Goal: Find specific page/section: Find specific page/section

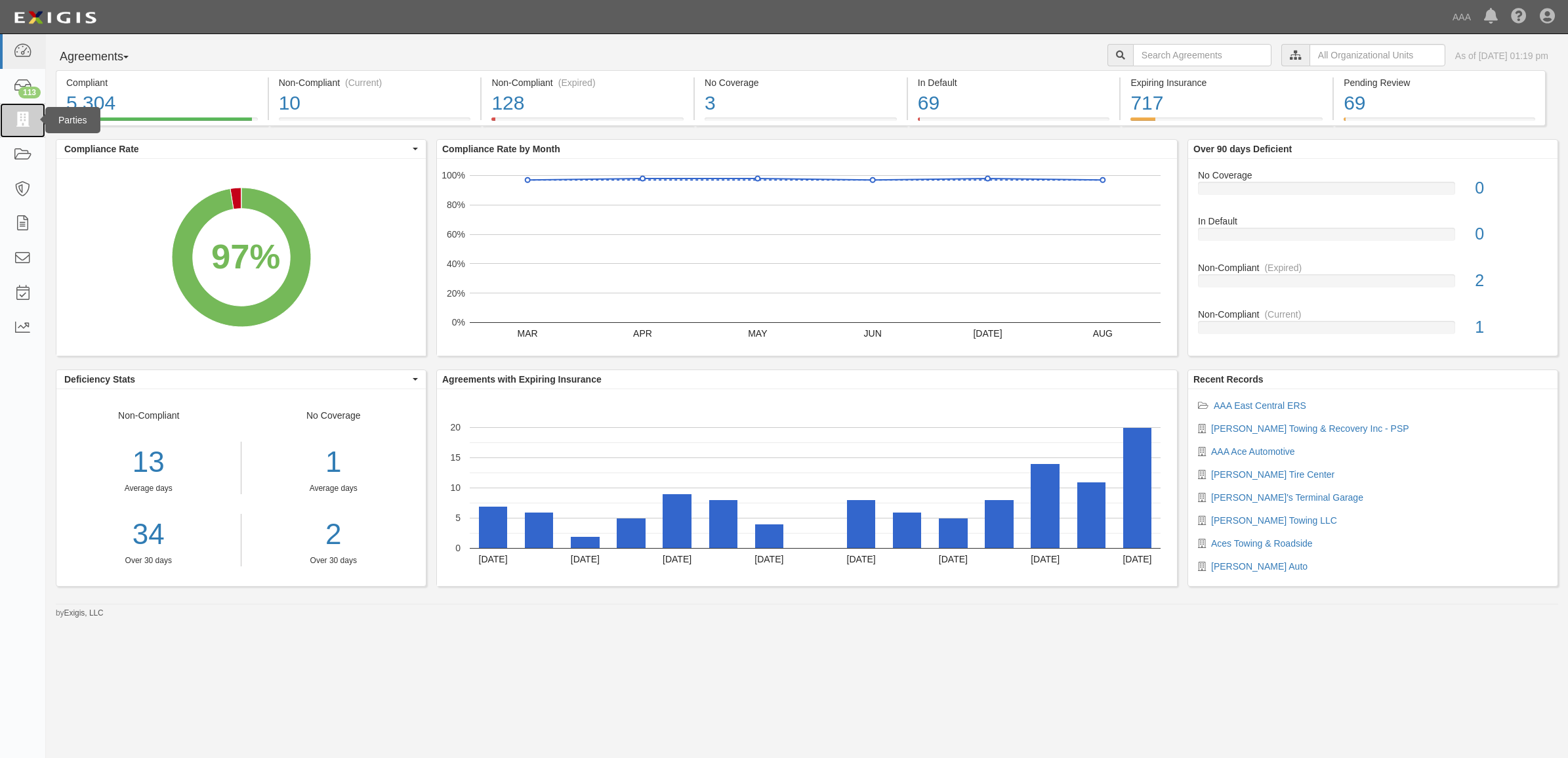
click at [18, 120] on icon at bounding box center [21, 120] width 19 height 15
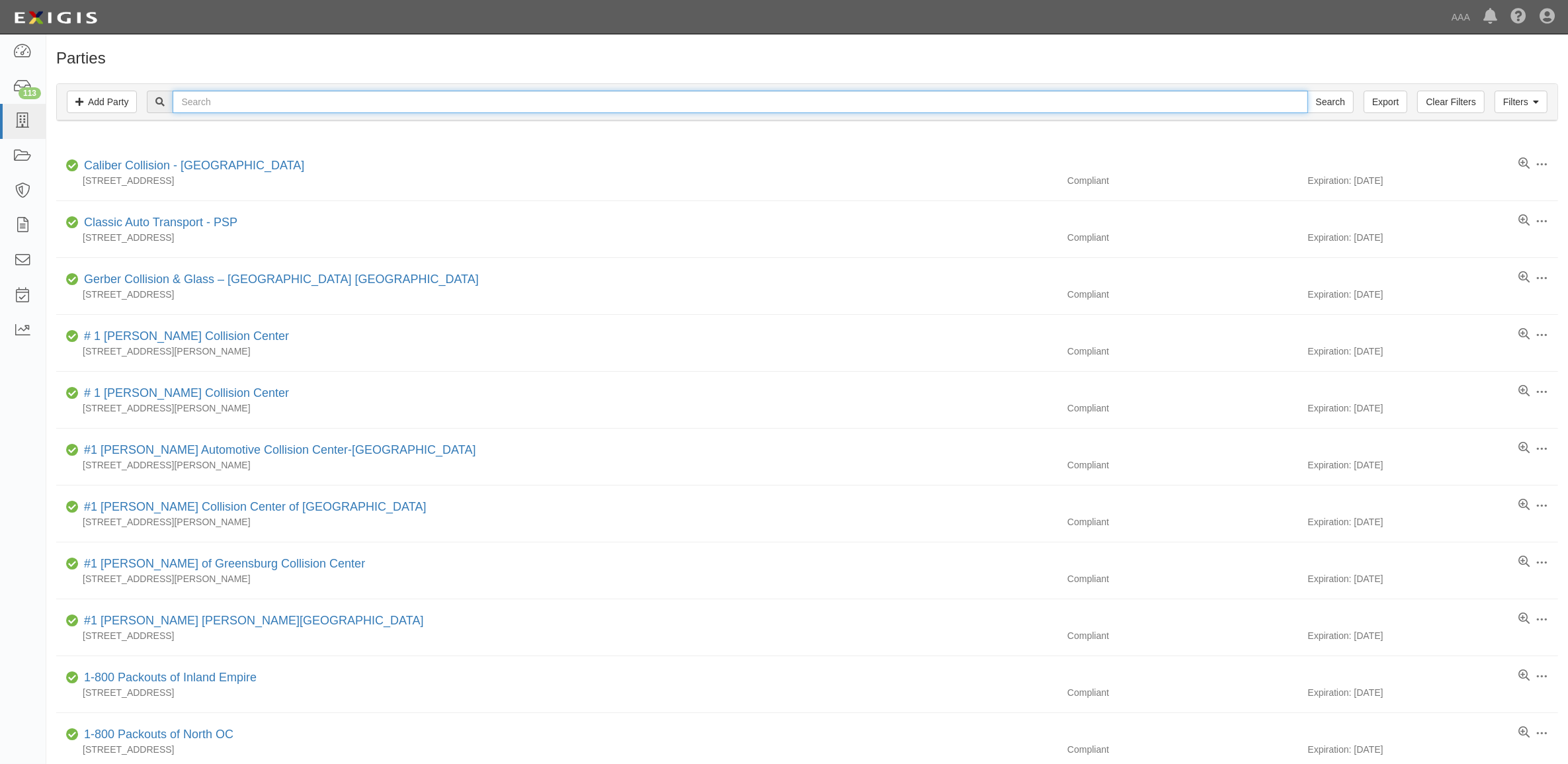
drag, startPoint x: 354, startPoint y: 94, endPoint x: 351, endPoint y: 99, distance: 5.8
click at [352, 95] on input "text" at bounding box center [739, 101] width 1135 height 23
type input "Richey Goodyear"
click at [1308, 91] on input "Search" at bounding box center [1331, 101] width 46 height 23
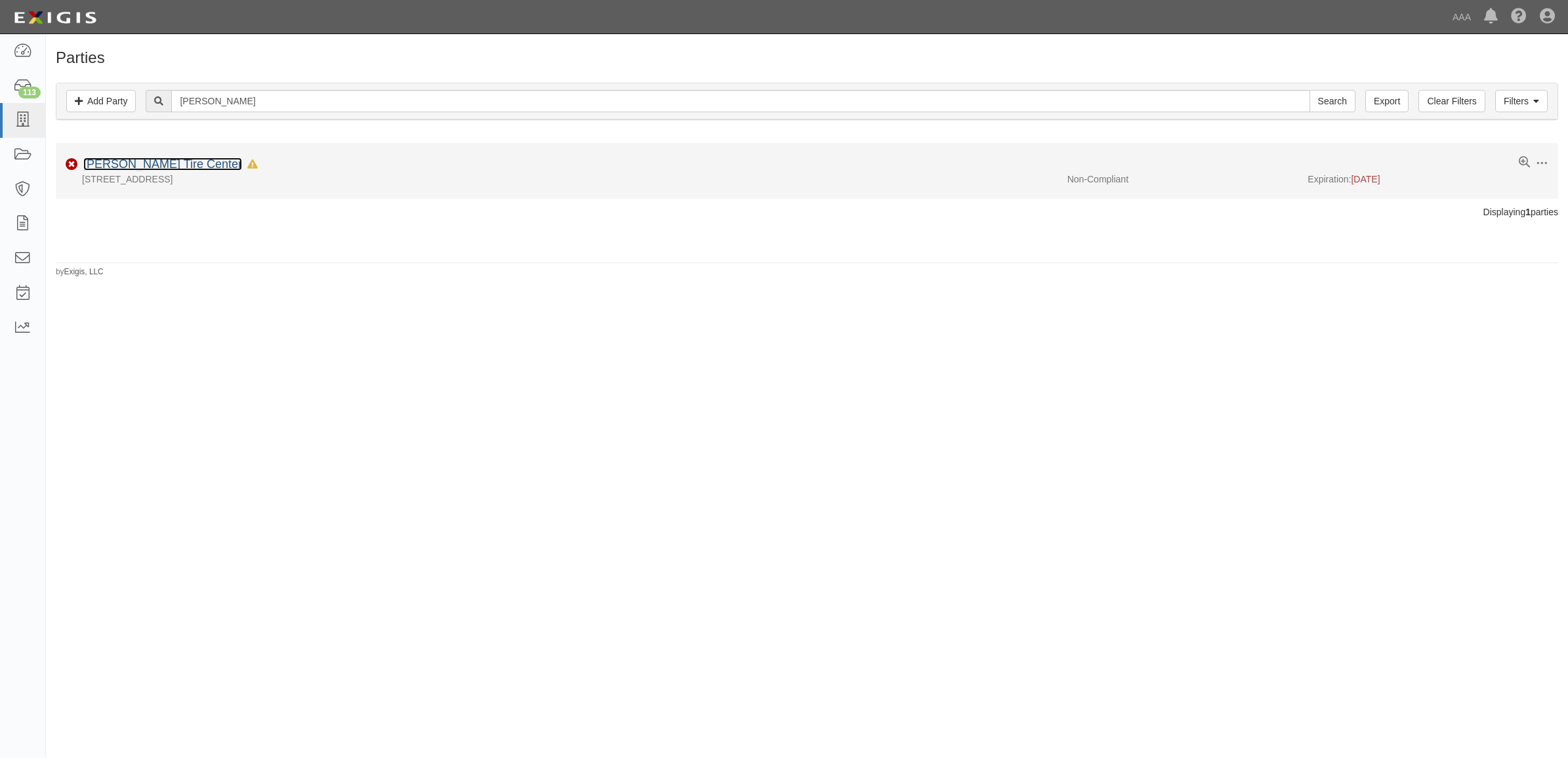
click at [125, 164] on link "[PERSON_NAME] Tire Center" at bounding box center [162, 163] width 159 height 13
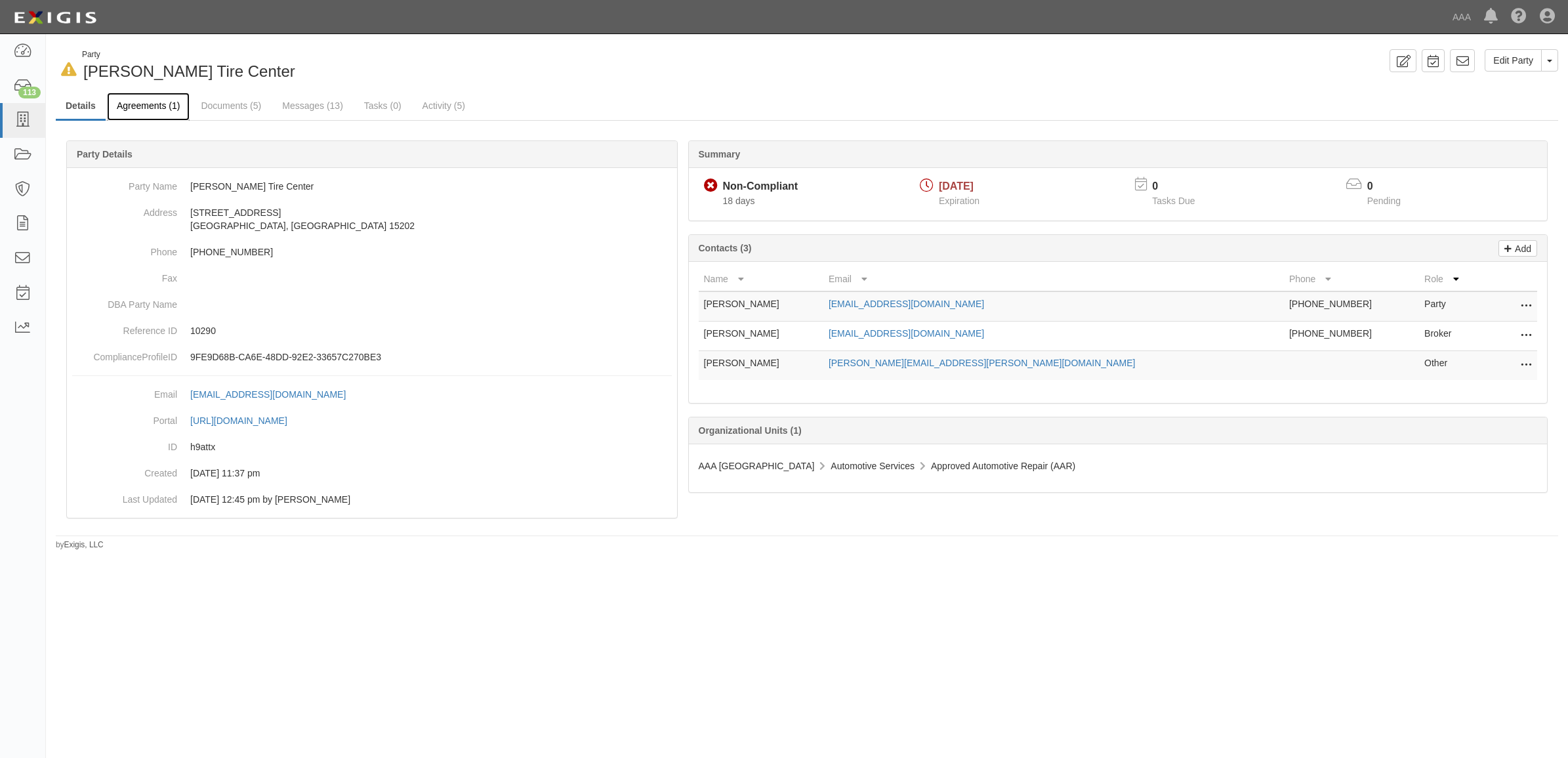
click at [159, 105] on link "Agreements (1)" at bounding box center [148, 106] width 83 height 28
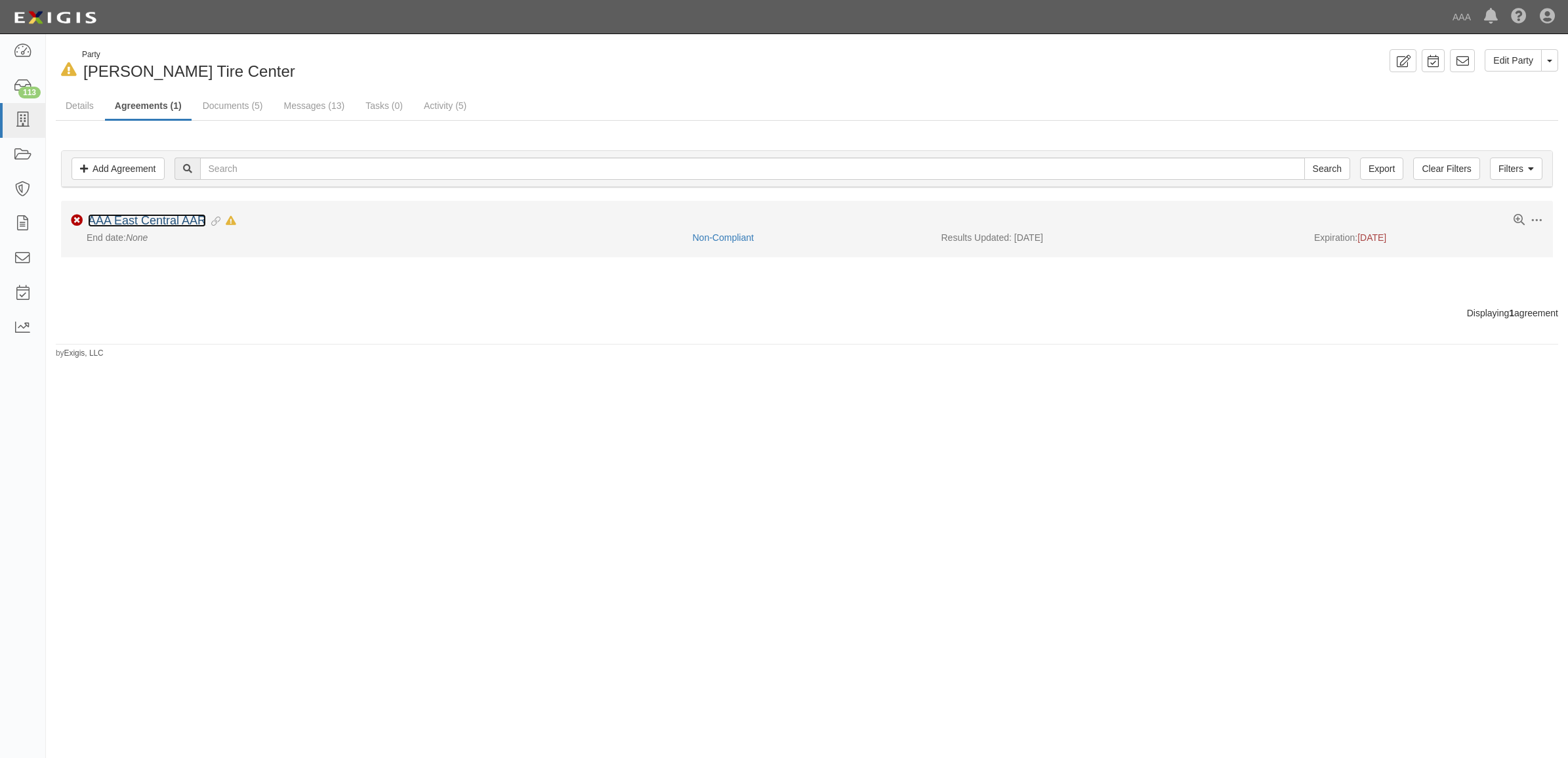
click at [183, 223] on link "AAA East Central AAR" at bounding box center [146, 220] width 118 height 13
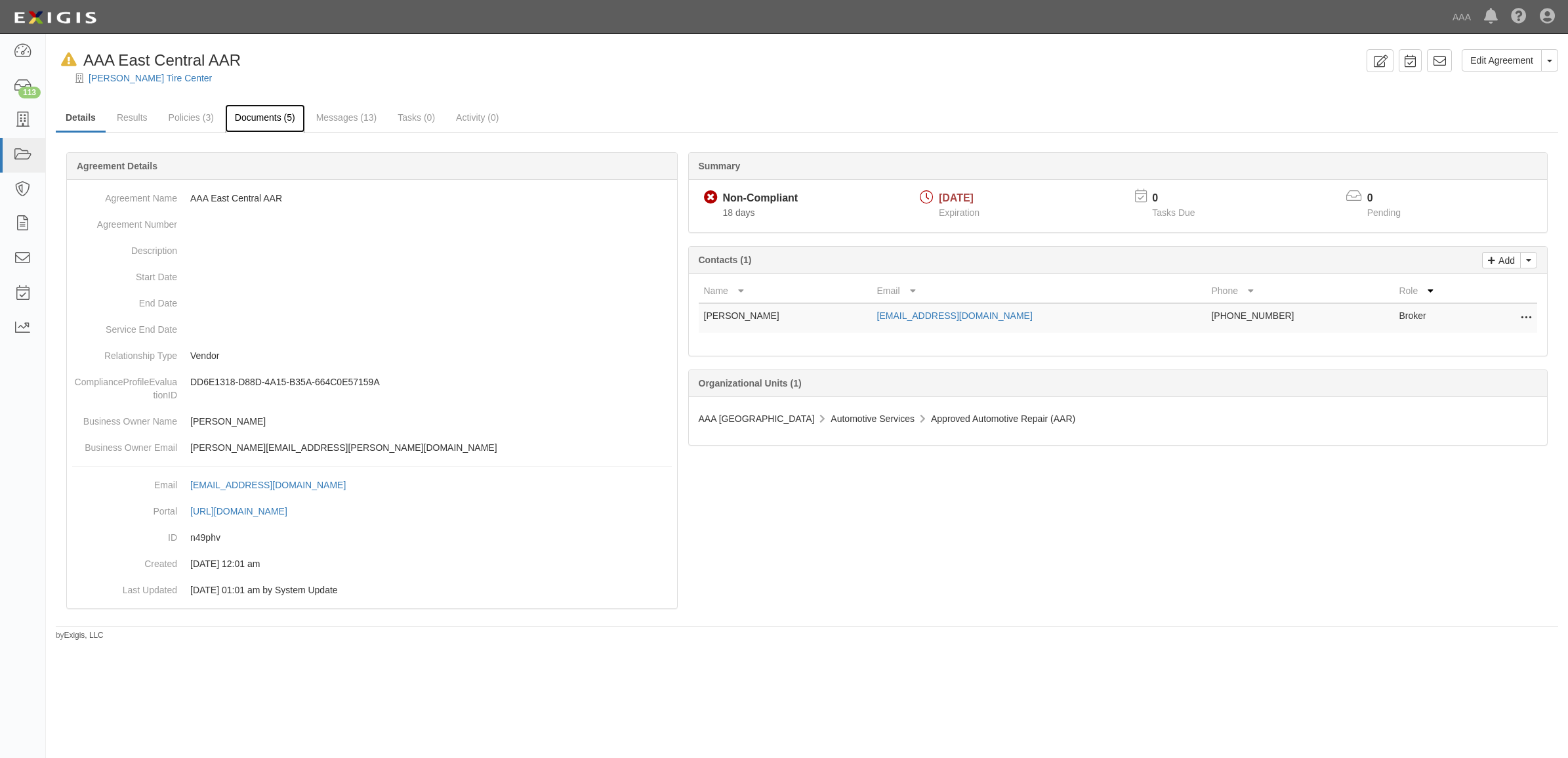
click at [277, 111] on link "Documents (5)" at bounding box center [265, 118] width 80 height 28
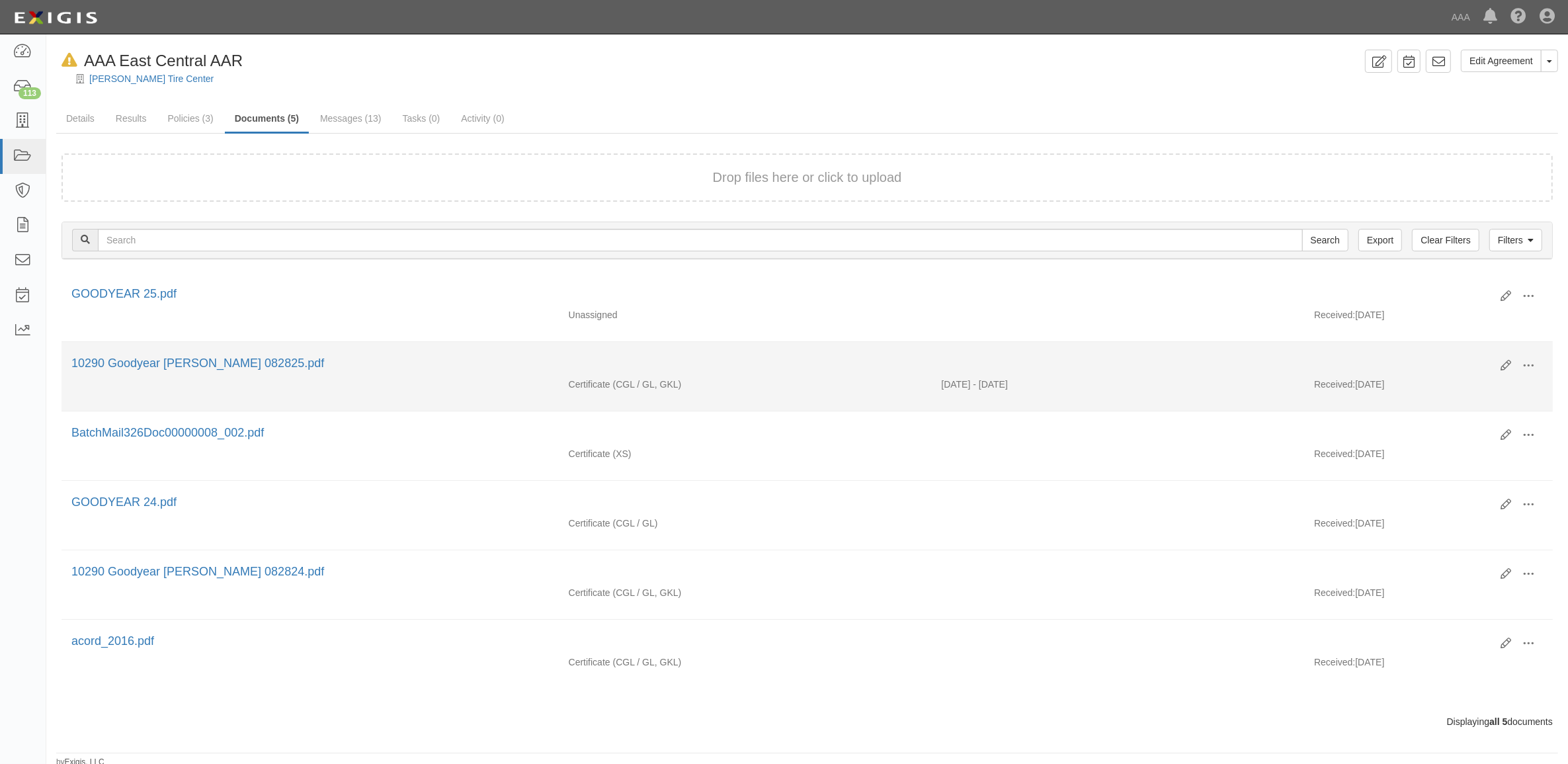
scroll to position [7, 0]
